Goal: Task Accomplishment & Management: Manage account settings

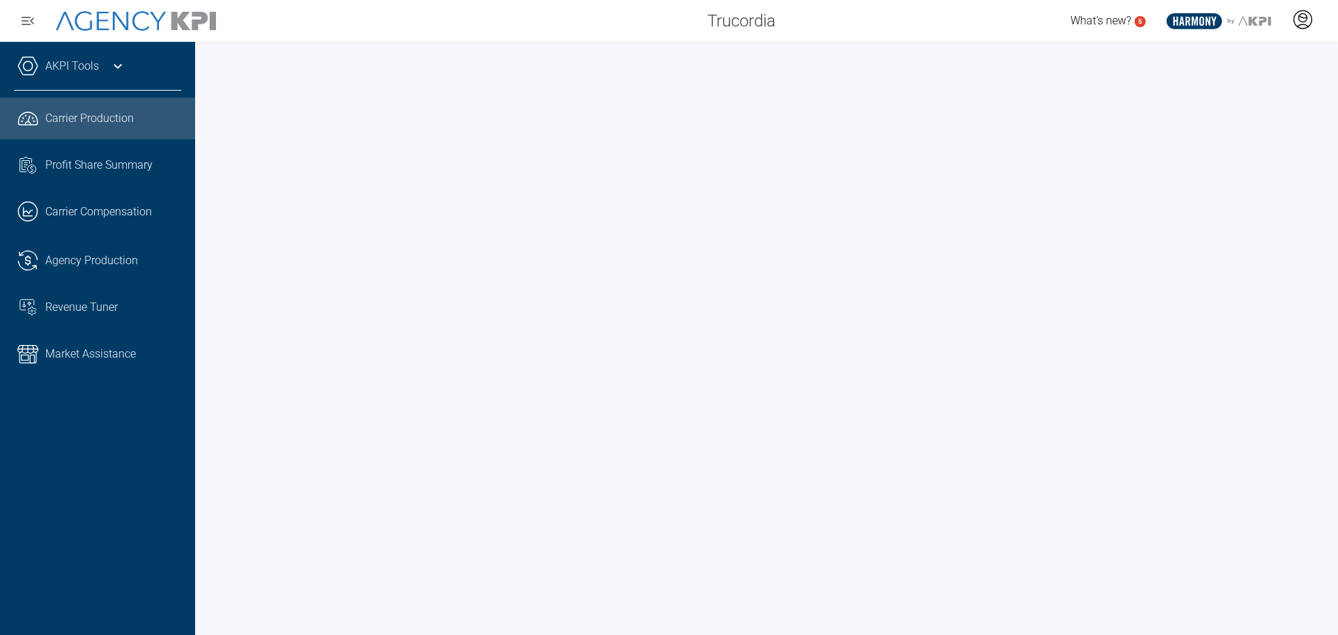
click at [1309, 17] on icon at bounding box center [1302, 19] width 21 height 21
click at [1272, 95] on li "Log Out" at bounding box center [1247, 97] width 150 height 29
